Goal: Register for event/course

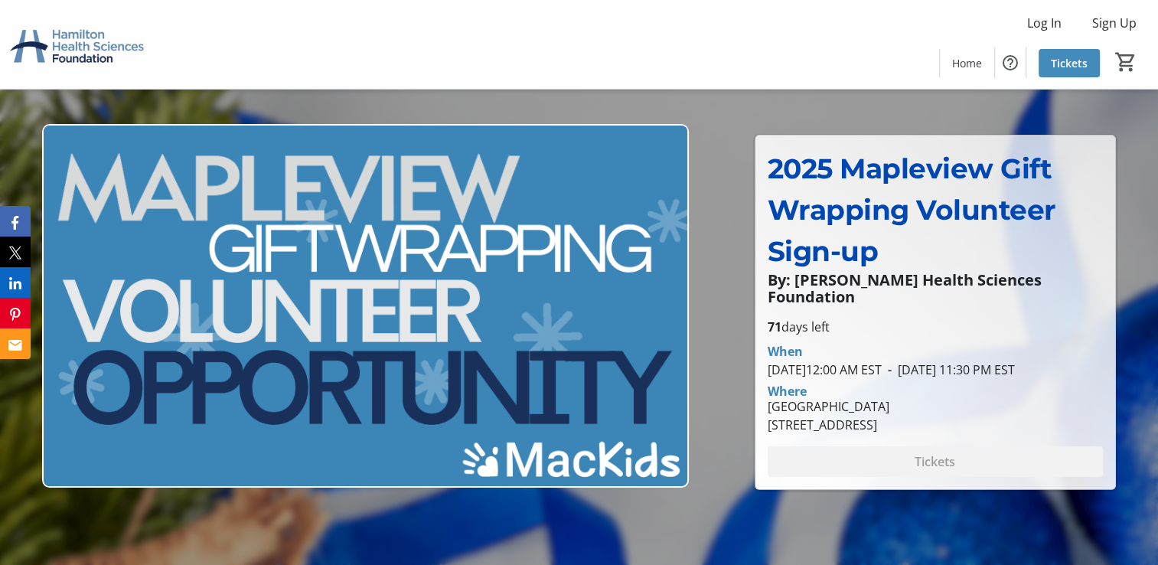
click at [1056, 68] on span "Tickets" at bounding box center [1069, 63] width 37 height 16
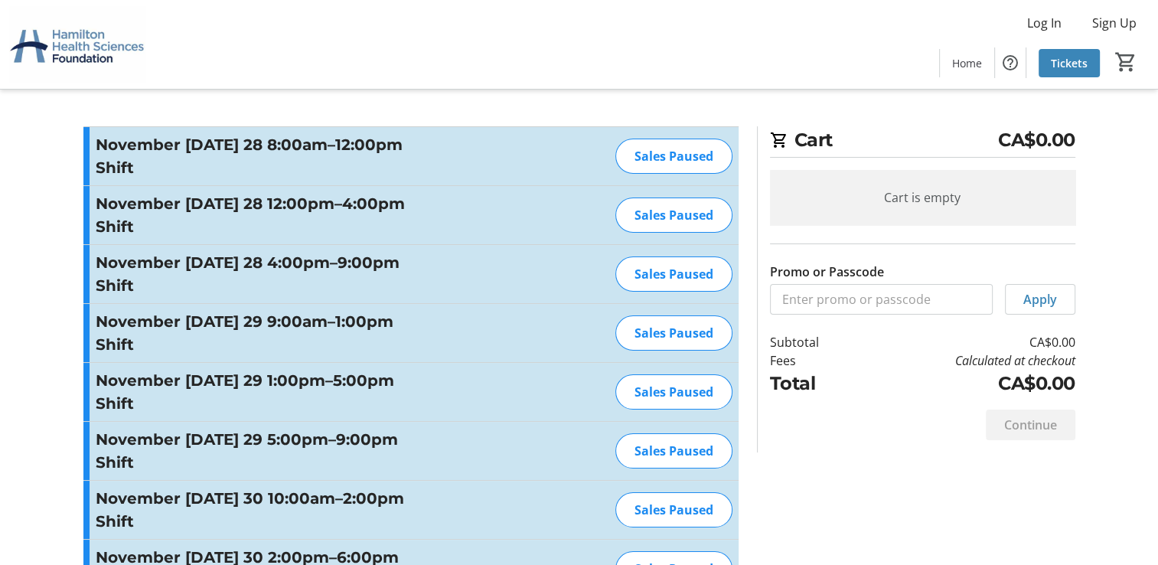
click at [656, 160] on div "Sales Paused" at bounding box center [673, 156] width 117 height 35
click at [57, 38] on img at bounding box center [77, 44] width 136 height 77
